Goal: Task Accomplishment & Management: Use online tool/utility

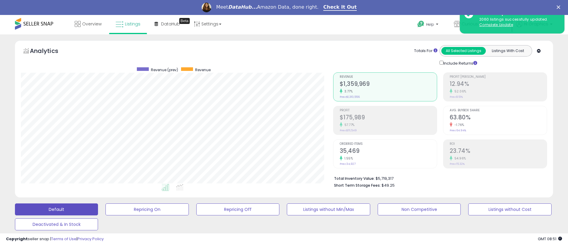
scroll to position [123, 312]
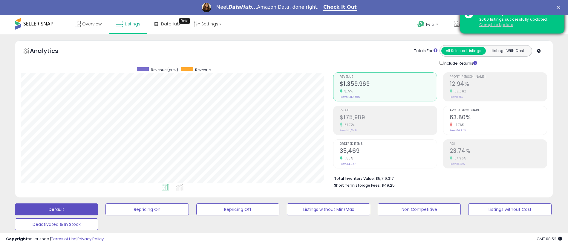
click at [496, 25] on u "Complete Update" at bounding box center [497, 24] width 34 height 5
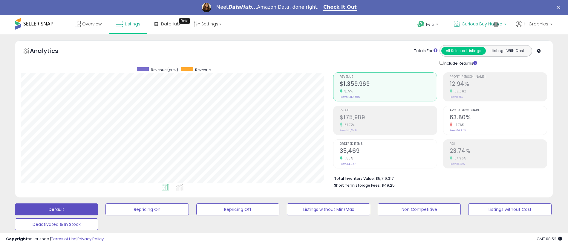
click at [483, 24] on span "Curious Buy Nature" at bounding box center [482, 24] width 41 height 6
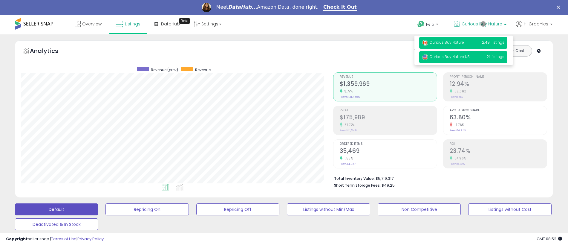
click at [464, 57] on span "Curious Buy Nature US" at bounding box center [446, 56] width 48 height 5
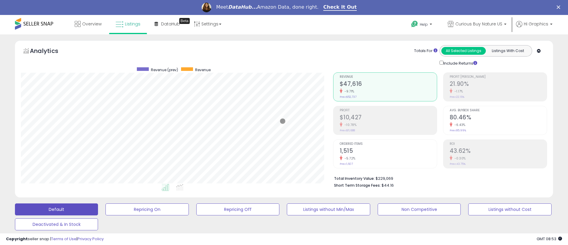
scroll to position [148, 0]
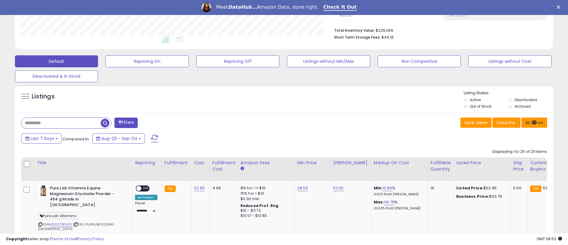
click at [535, 122] on button "Actions" at bounding box center [535, 123] width 26 height 10
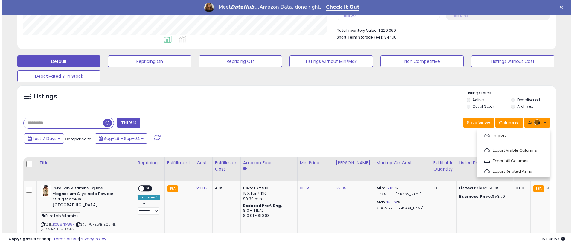
scroll to position [161, 0]
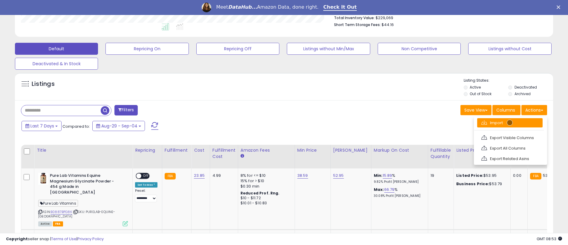
click at [510, 123] on link "Import" at bounding box center [509, 122] width 65 height 9
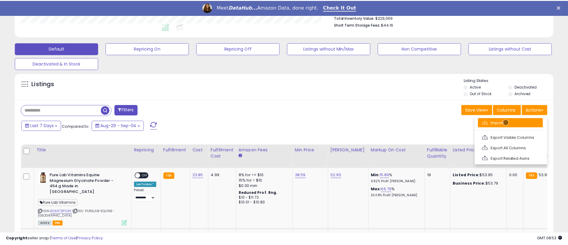
scroll to position [123, 315]
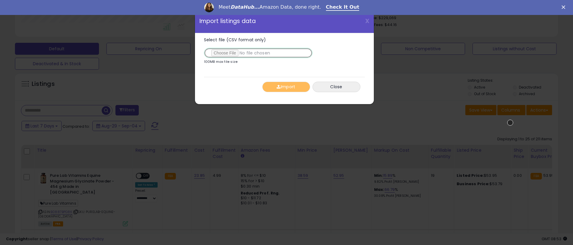
click at [257, 53] on input "Select file (CSV format only)" at bounding box center [258, 53] width 109 height 10
type input "**********"
click at [286, 87] on button "Import" at bounding box center [286, 87] width 48 height 10
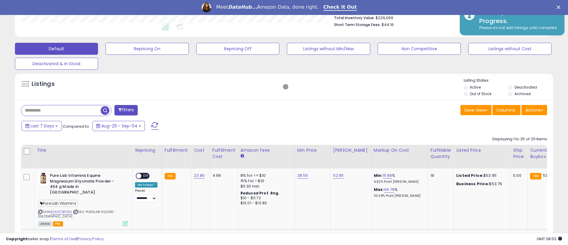
scroll to position [298868, 298678]
